Goal: Task Accomplishment & Management: Manage account settings

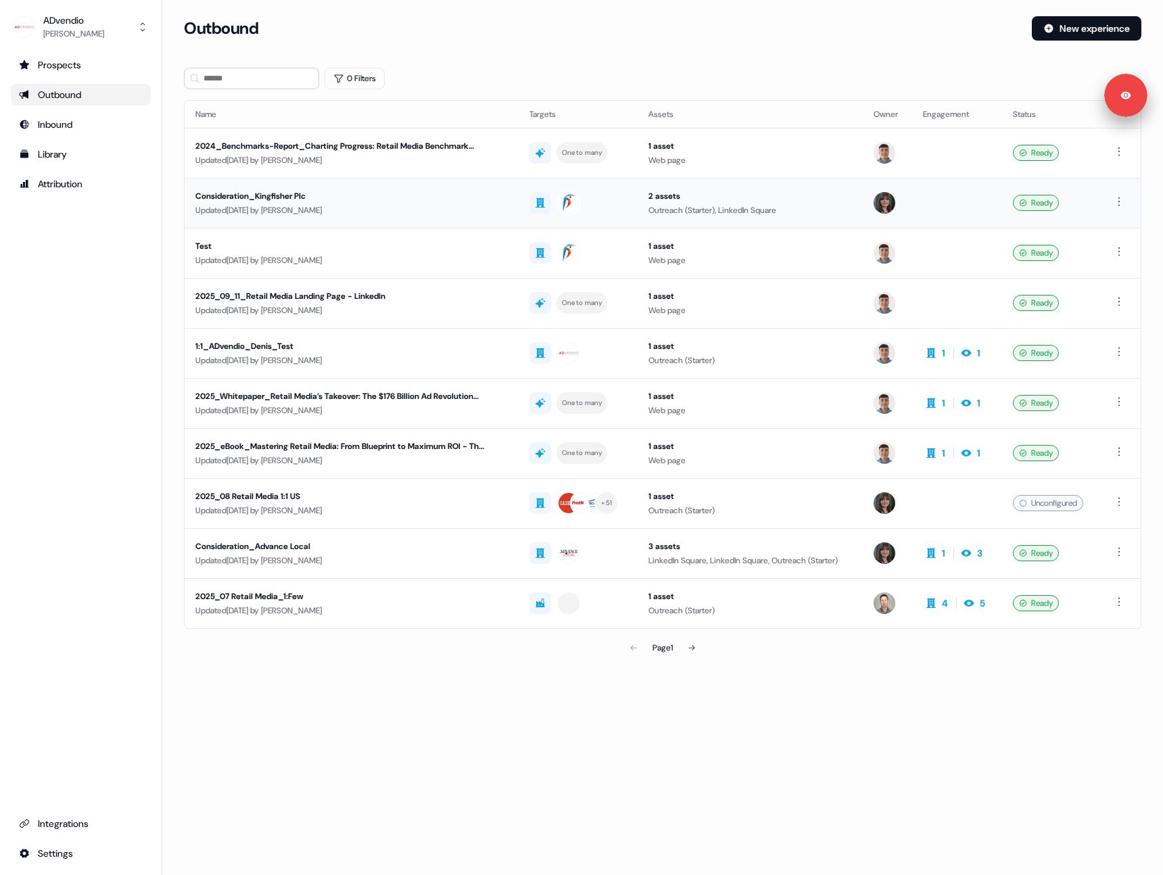
click at [393, 199] on div "Consideration_Kingfisher Plc" at bounding box center [340, 196] width 291 height 14
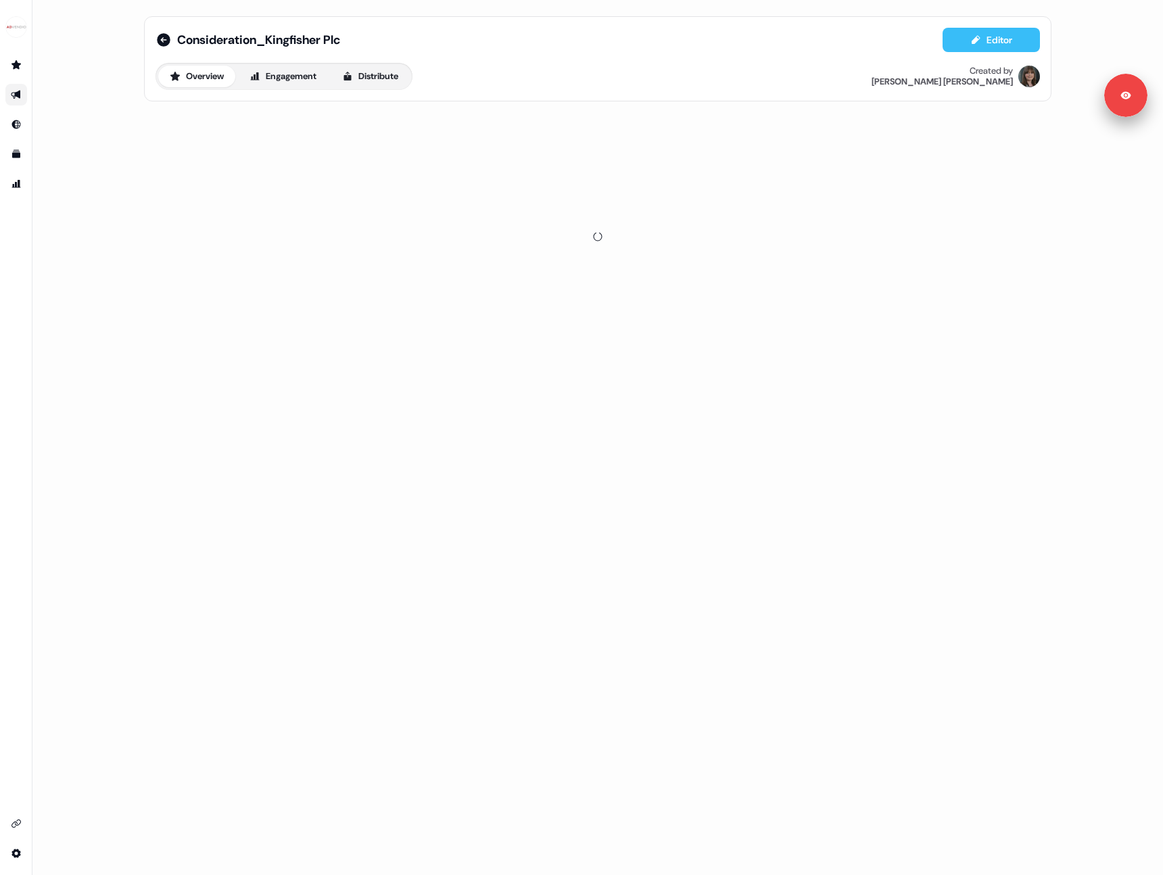
click at [988, 45] on button "Editor" at bounding box center [990, 40] width 97 height 24
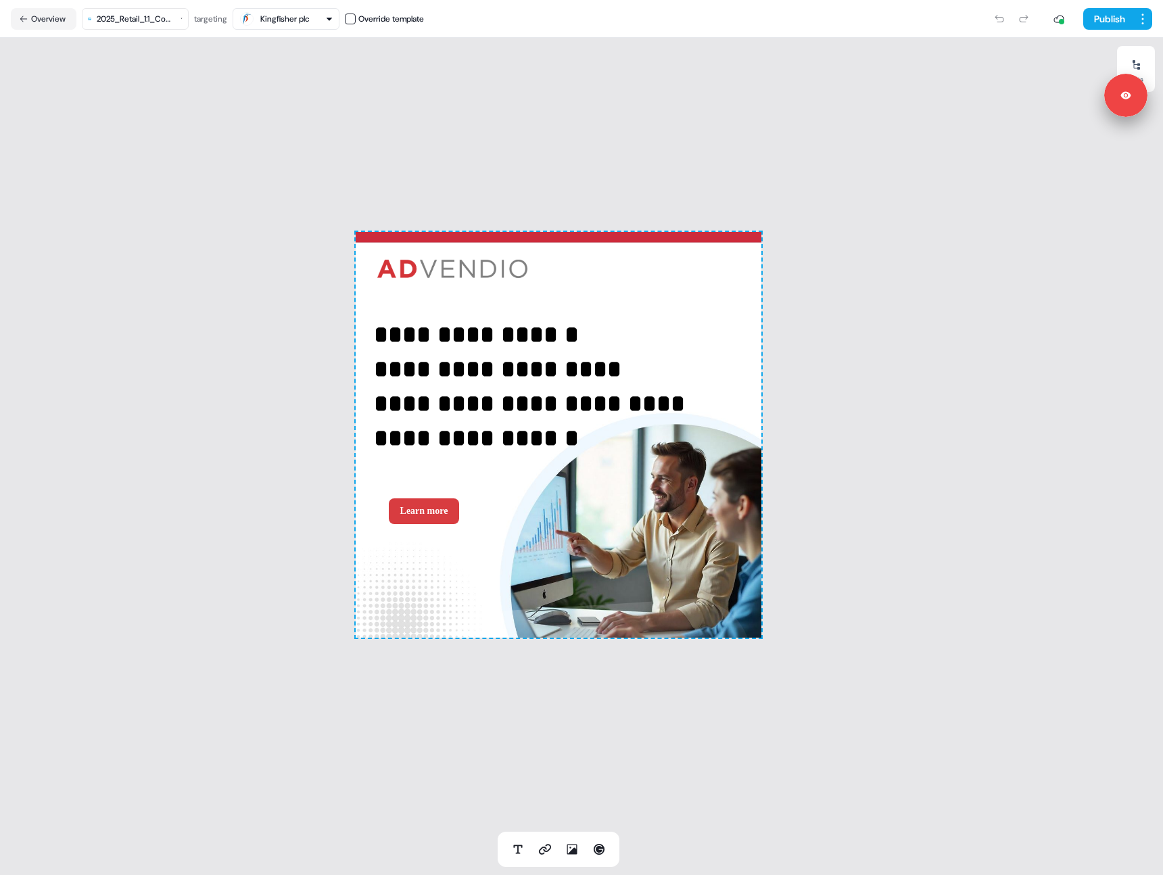
click at [132, 4] on nav "Overview 2025_Retail_1:1_Consideration_BAE_More Efficiency, Happier Advertisers…" at bounding box center [581, 19] width 1163 height 38
click at [136, 10] on html "**********" at bounding box center [581, 437] width 1163 height 875
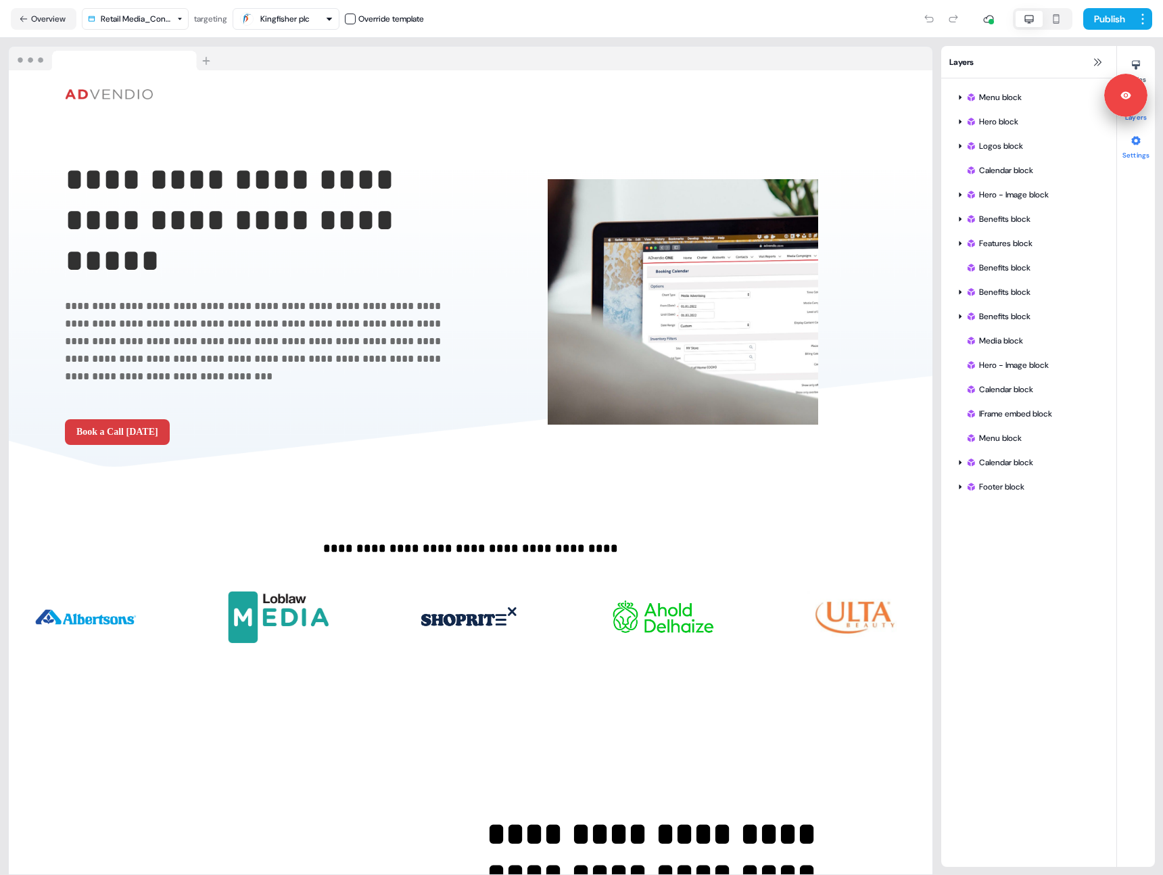
click at [1124, 150] on button "Settings" at bounding box center [1136, 145] width 38 height 30
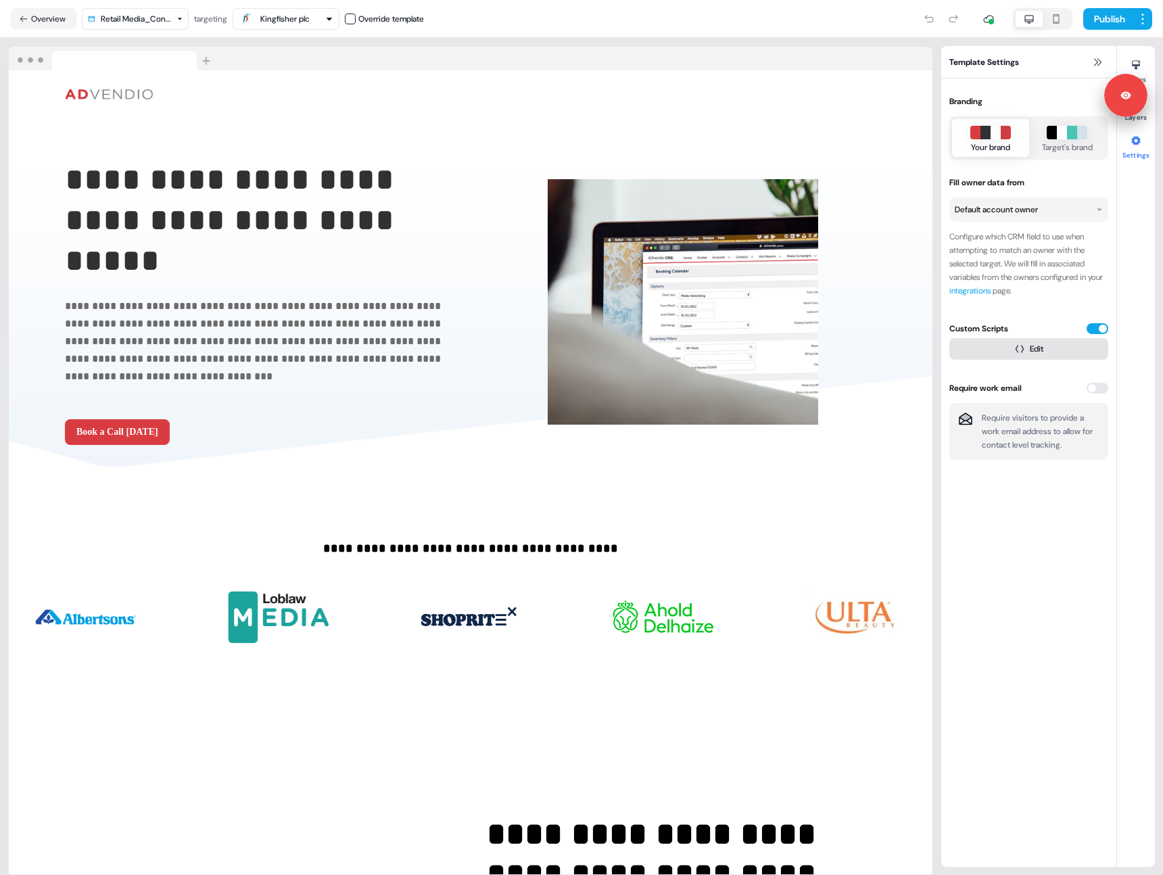
click at [1015, 347] on icon "button" at bounding box center [1019, 348] width 9 height 7
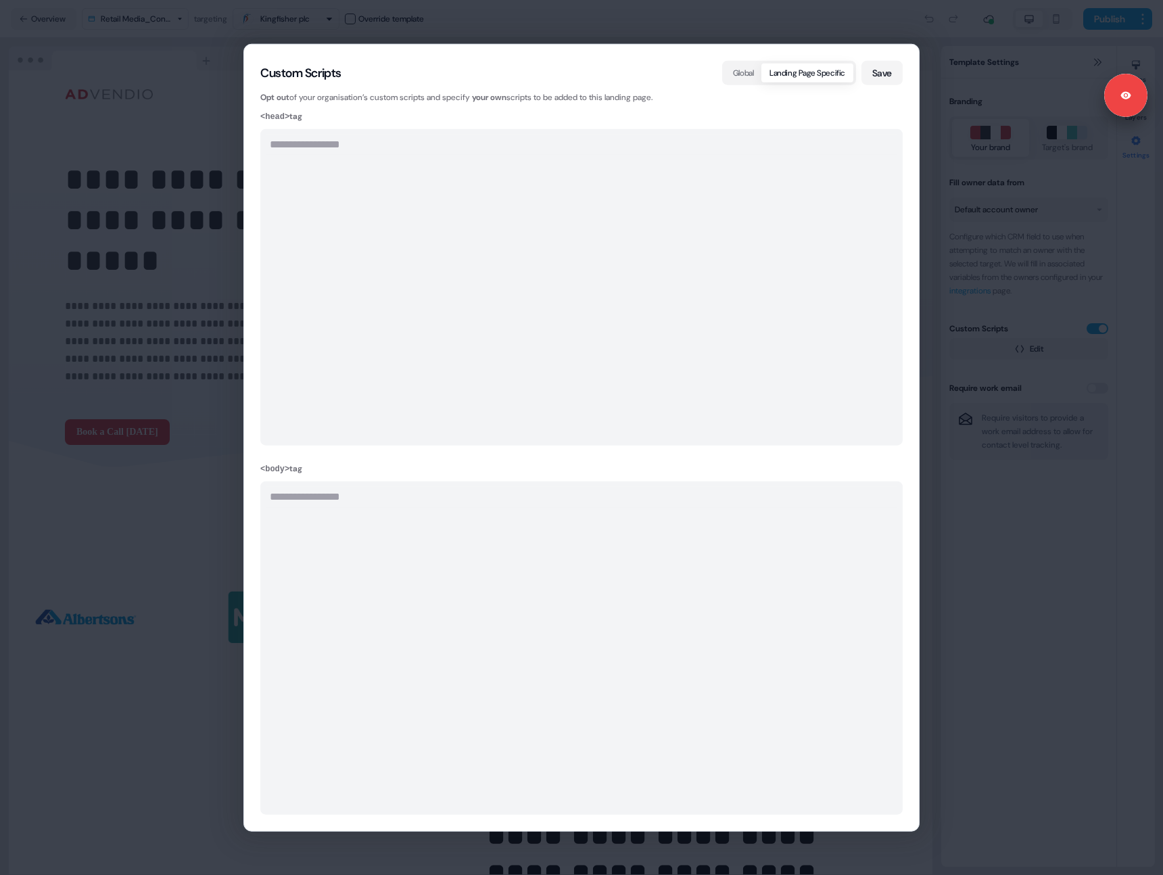
drag, startPoint x: 808, startPoint y: 74, endPoint x: 791, endPoint y: 75, distance: 17.0
click at [808, 74] on button "Landing Page Specific" at bounding box center [807, 73] width 92 height 19
drag, startPoint x: 747, startPoint y: 73, endPoint x: 726, endPoint y: 81, distance: 22.5
click at [747, 73] on button "Global" at bounding box center [743, 73] width 37 height 19
drag, startPoint x: 629, startPoint y: 93, endPoint x: 358, endPoint y: 87, distance: 271.8
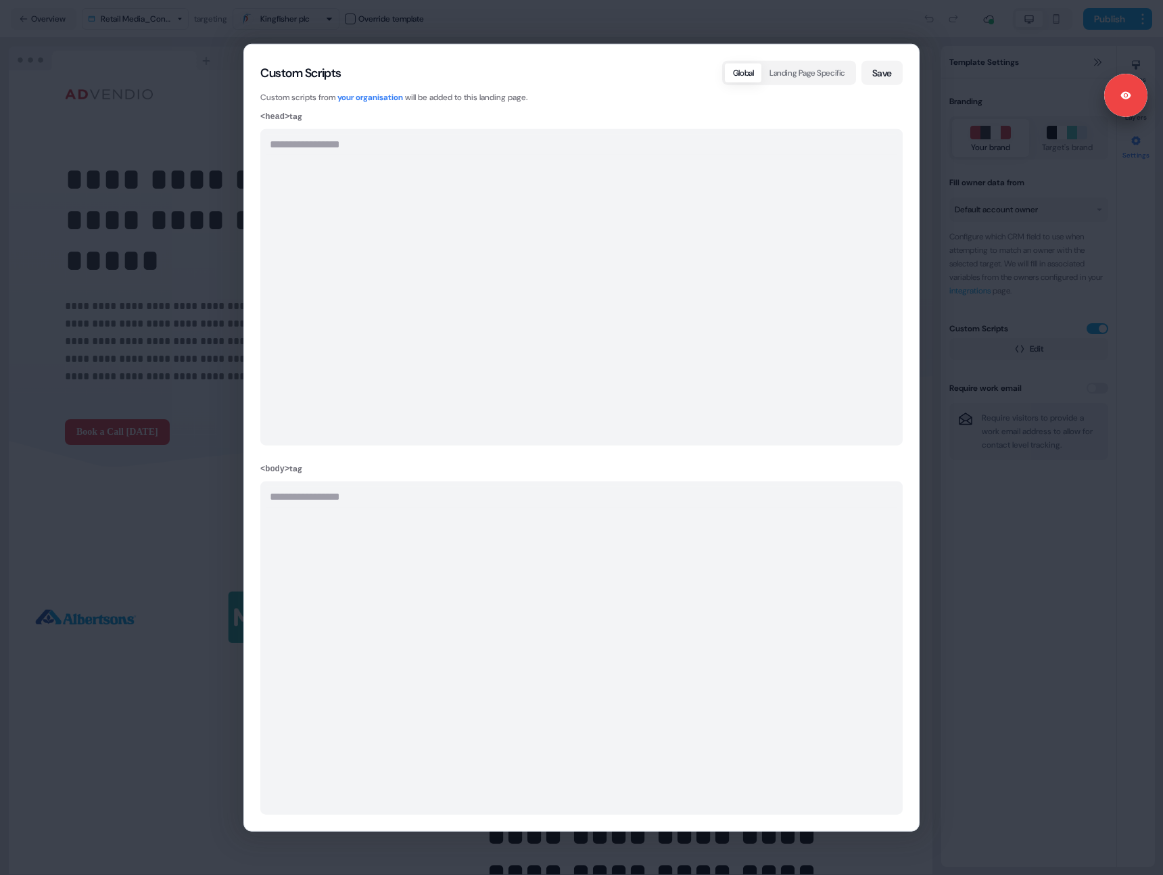
click at [625, 93] on p "Custom scripts from your organisation will be added to this landing page." at bounding box center [581, 98] width 642 height 14
drag, startPoint x: 1012, startPoint y: 529, endPoint x: 744, endPoint y: 485, distance: 272.0
click at [1012, 529] on div "**********" at bounding box center [581, 437] width 1163 height 875
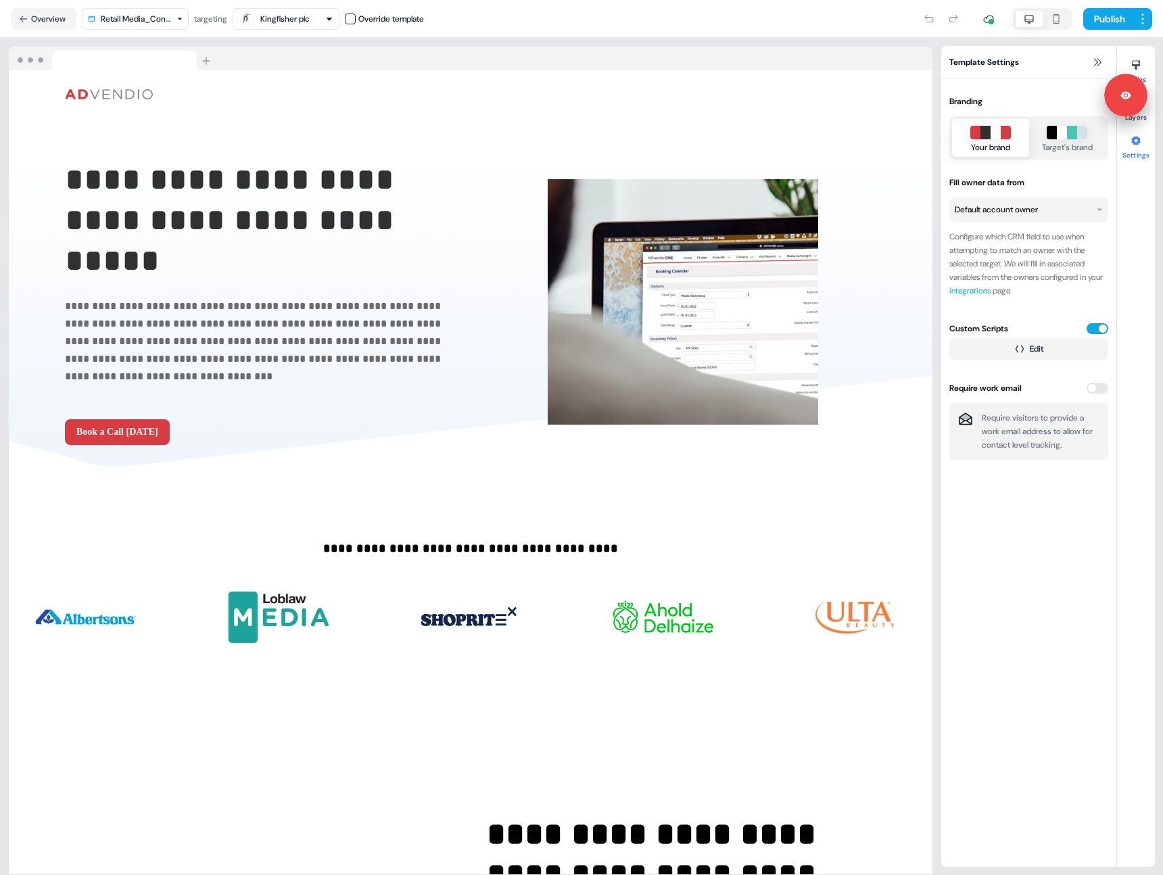
click at [45, 13] on button "Overview" at bounding box center [44, 19] width 66 height 22
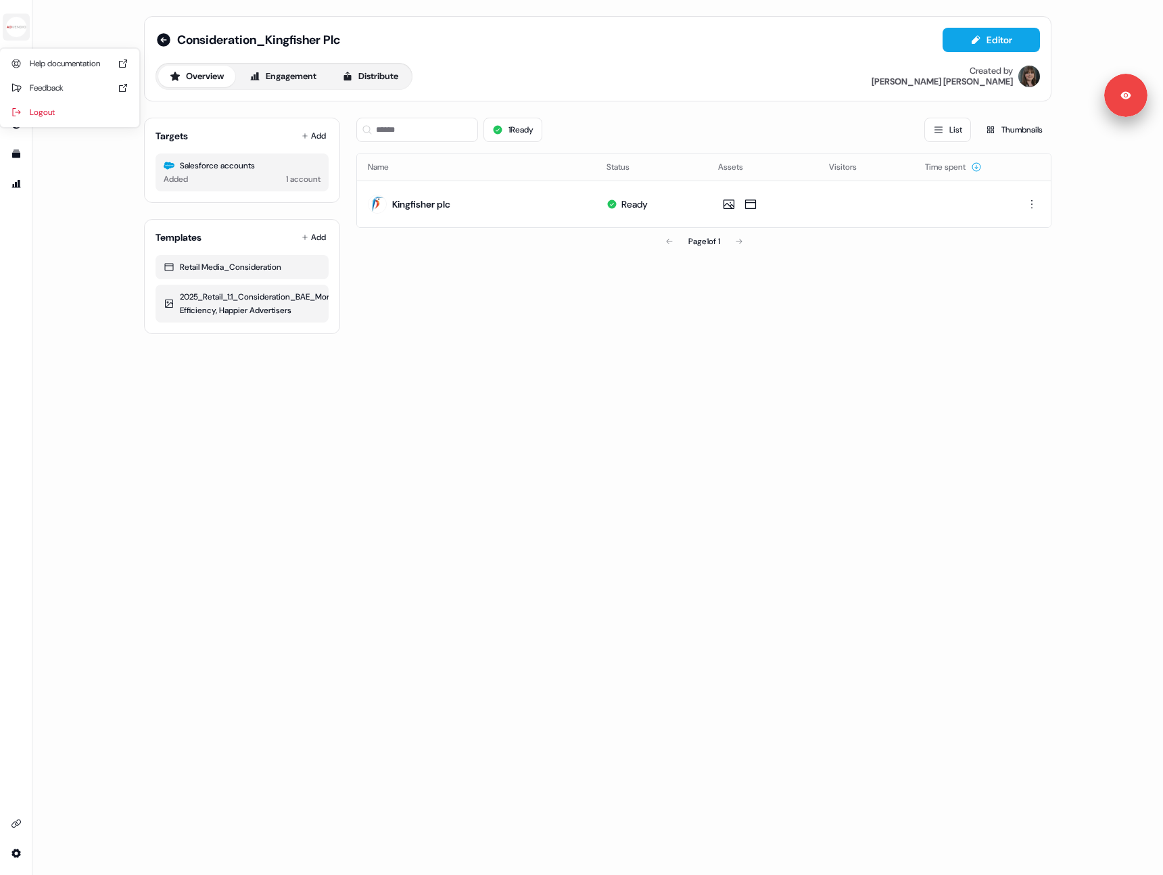
click at [16, 27] on img "side nav menu" at bounding box center [16, 27] width 22 height 22
drag, startPoint x: 55, startPoint y: 113, endPoint x: 63, endPoint y: 107, distance: 9.8
click at [55, 113] on div "Logout" at bounding box center [69, 112] width 128 height 24
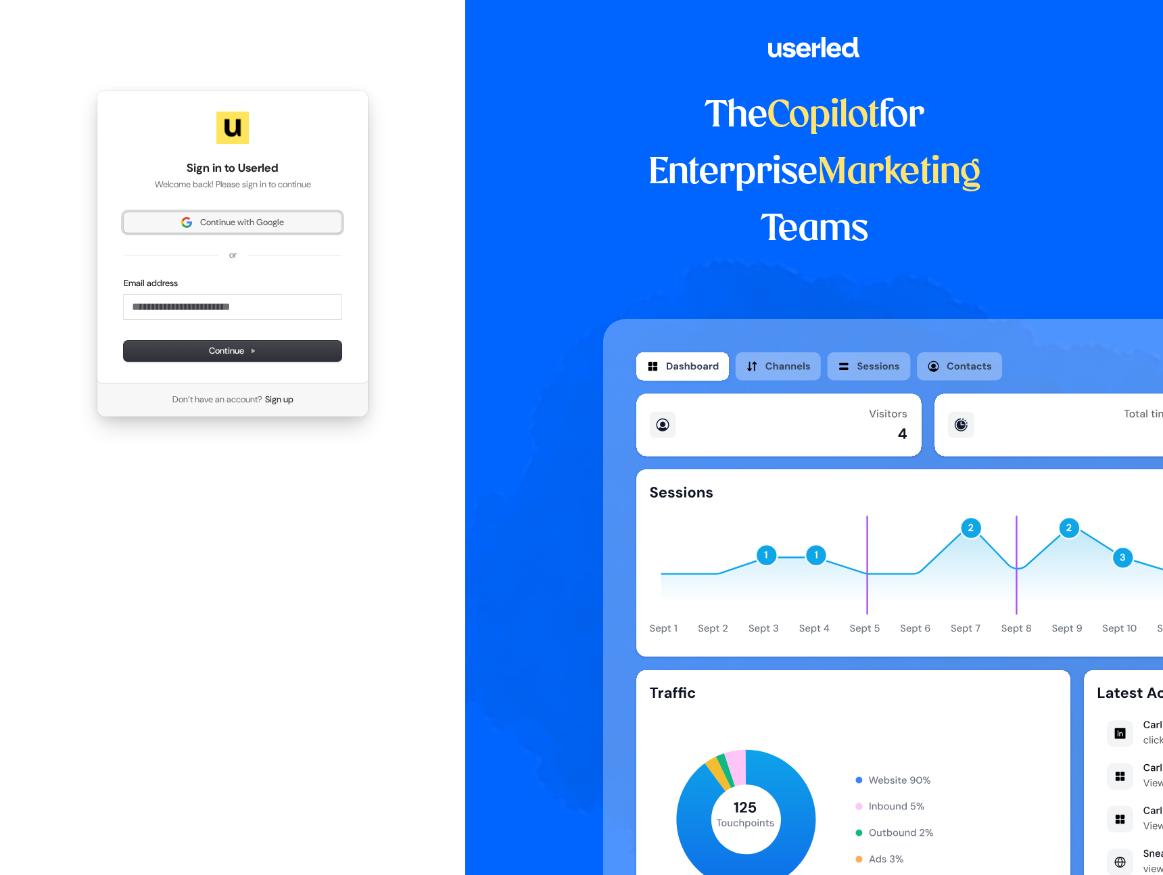
click at [221, 222] on span "Continue with Google" at bounding box center [242, 222] width 84 height 12
